Goal: Task Accomplishment & Management: Manage account settings

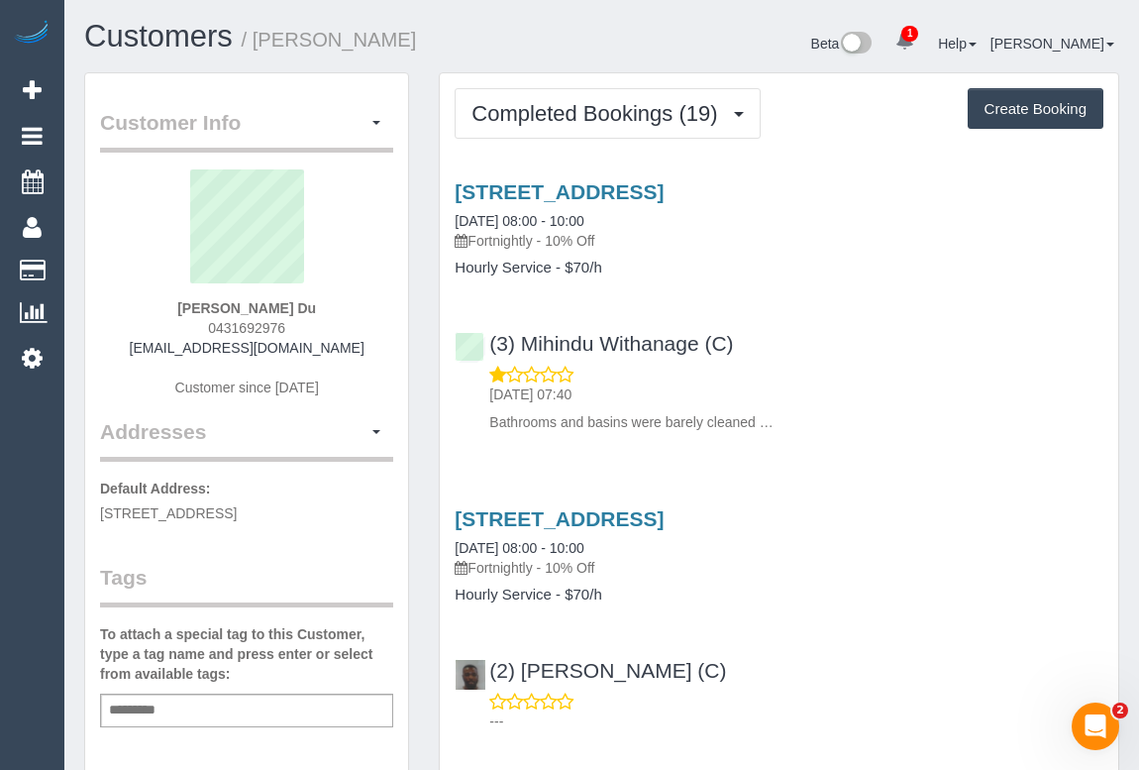
drag, startPoint x: 213, startPoint y: 303, endPoint x: 306, endPoint y: 303, distance: 93.1
click at [306, 303] on div "Tania Du 0431692976 taniamdu@gmail.com Customer since 2019" at bounding box center [246, 293] width 293 height 248
copy strong "Tania Du"
click at [189, 713] on div "Add a tag" at bounding box center [246, 711] width 293 height 34
type input "**********"
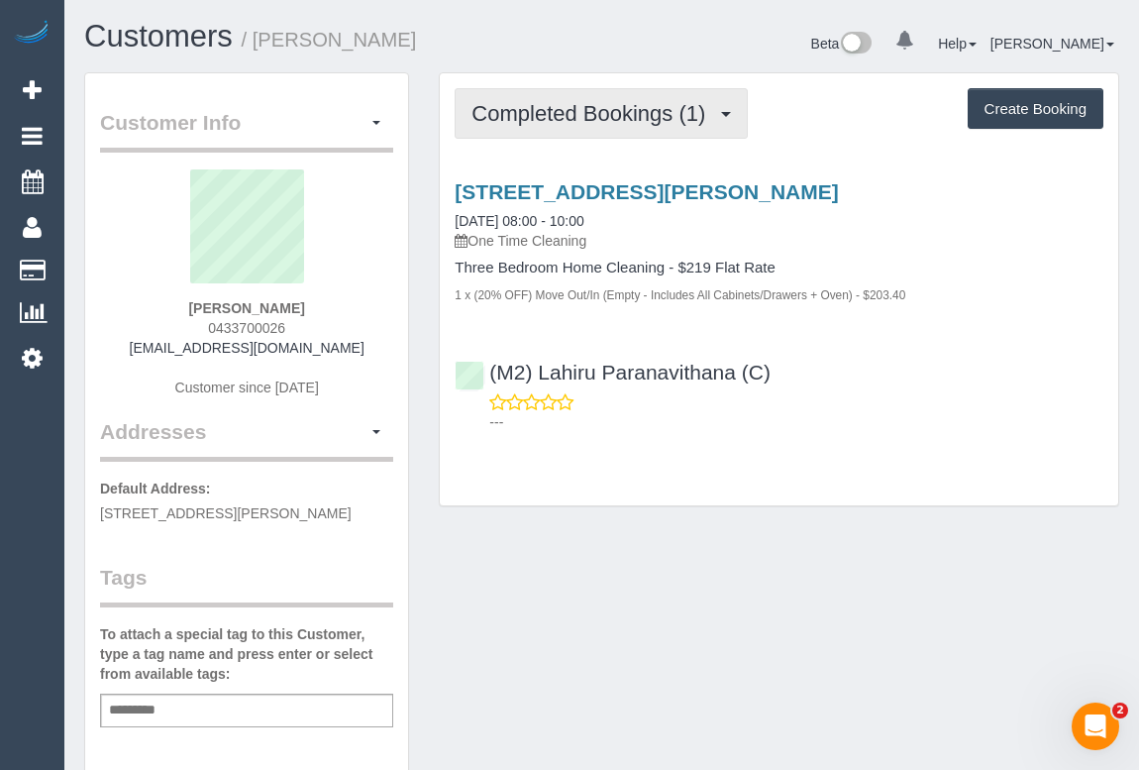
drag, startPoint x: 625, startPoint y: 113, endPoint x: 637, endPoint y: 149, distance: 37.6
click at [625, 113] on span "Completed Bookings (1)" at bounding box center [594, 113] width 244 height 25
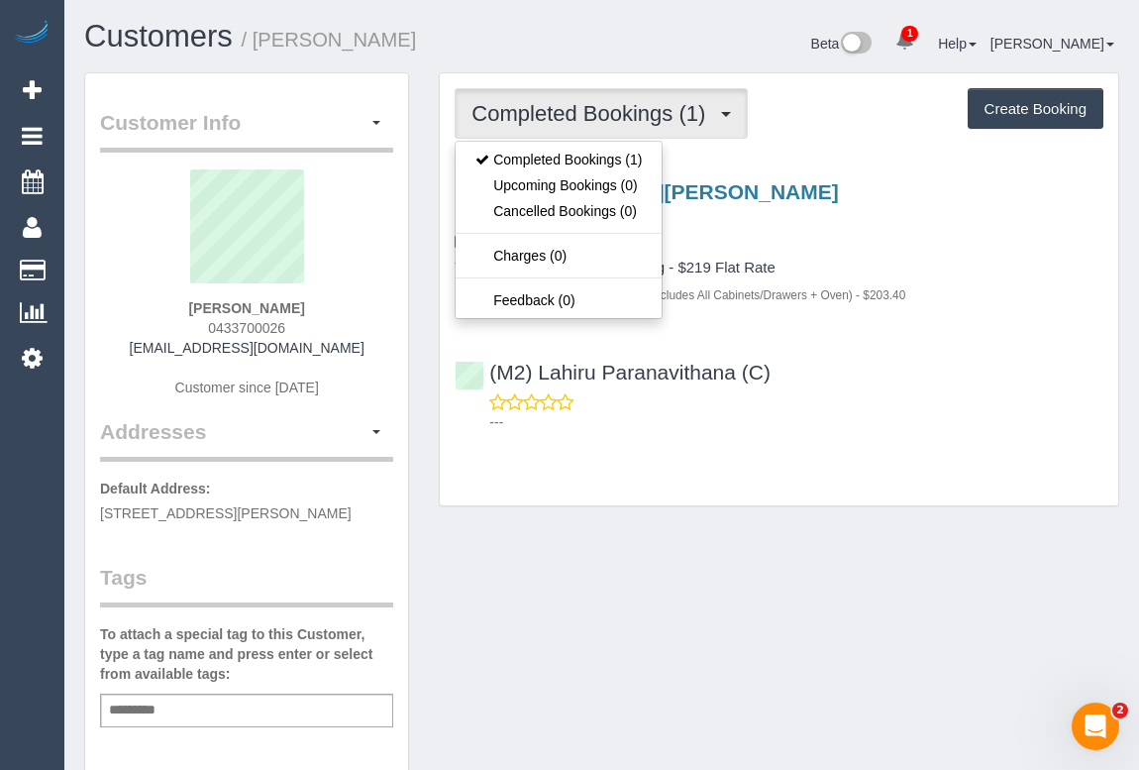
click at [773, 557] on div "Customer Info Edit Contact Info Send Message Email Preferences Special Sales Ta…" at bounding box center [601, 736] width 1065 height 1328
